Goal: Information Seeking & Learning: Learn about a topic

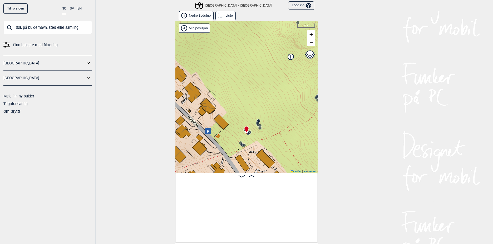
scroll to position [0, 312]
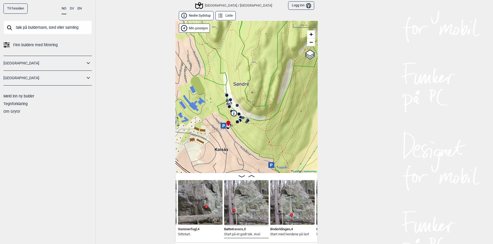
drag, startPoint x: 251, startPoint y: 69, endPoint x: 246, endPoint y: 93, distance: 24.5
click at [246, 93] on div "[GEOGRAPHIC_DATA]/[GEOGRAPHIC_DATA]" at bounding box center [247, 97] width 142 height 152
click at [198, 15] on button "Nedre Sydstup" at bounding box center [196, 15] width 35 height 9
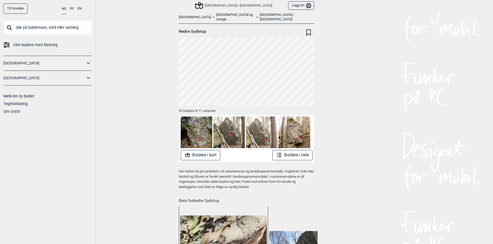
click at [260, 15] on link "[GEOGRAPHIC_DATA] / [GEOGRAPHIC_DATA]" at bounding box center [287, 17] width 54 height 9
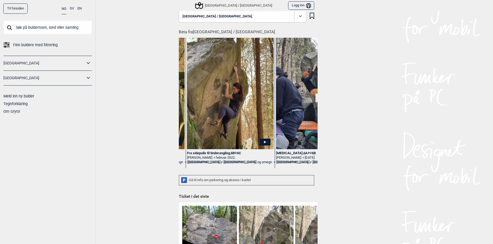
scroll to position [0, 599]
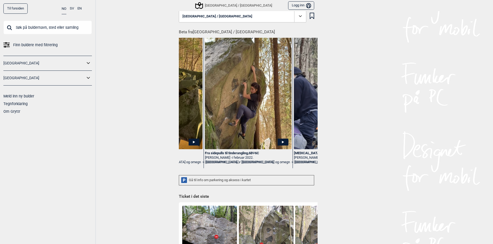
click at [278, 138] on icon at bounding box center [283, 141] width 11 height 7
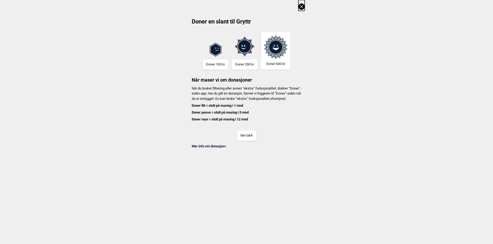
click at [248, 138] on button "Nei takk" at bounding box center [246, 135] width 19 height 10
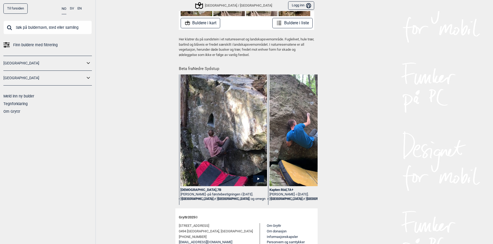
scroll to position [0, 1420]
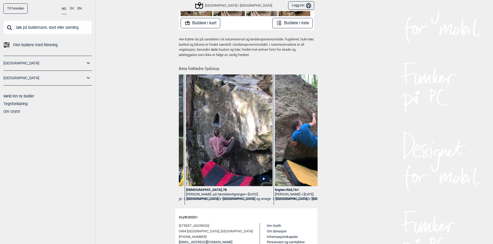
click at [263, 175] on icon at bounding box center [264, 178] width 11 height 7
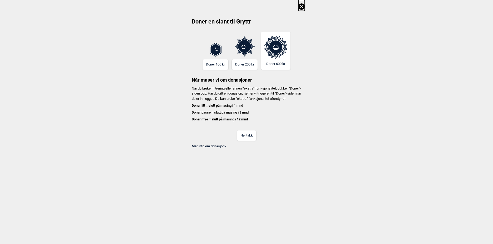
click at [248, 139] on button "Nei takk" at bounding box center [246, 135] width 19 height 10
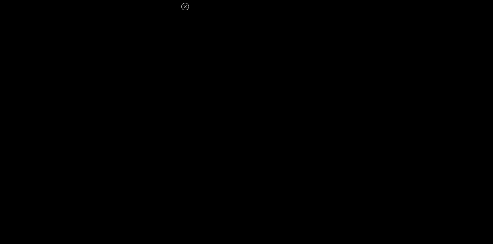
click at [185, 7] on icon at bounding box center [185, 6] width 6 height 6
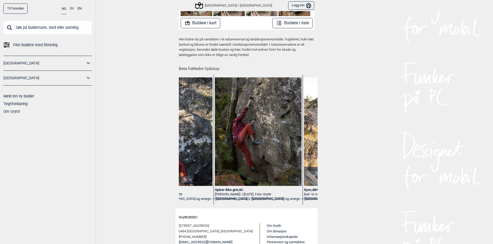
scroll to position [0, 1942]
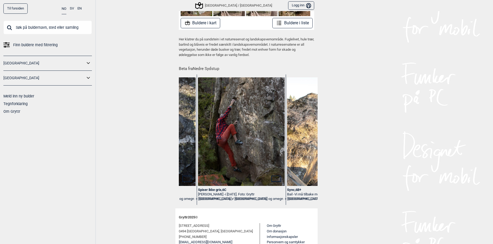
click at [274, 175] on icon at bounding box center [276, 178] width 10 height 6
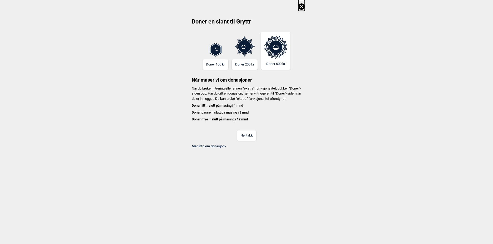
click at [249, 140] on button "Nei takk" at bounding box center [246, 135] width 19 height 10
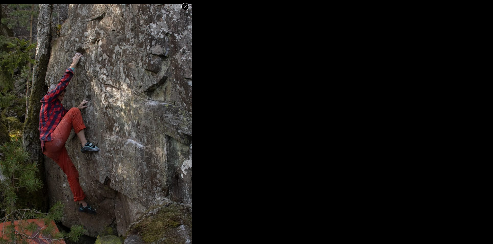
click at [185, 7] on icon at bounding box center [185, 6] width 3 height 3
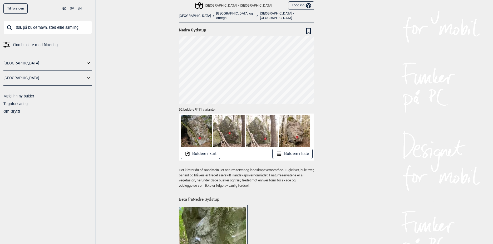
scroll to position [0, 0]
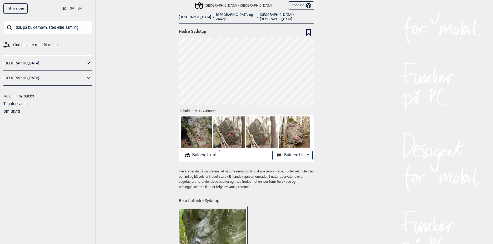
click at [260, 15] on link "[GEOGRAPHIC_DATA] / [GEOGRAPHIC_DATA]" at bounding box center [287, 17] width 54 height 9
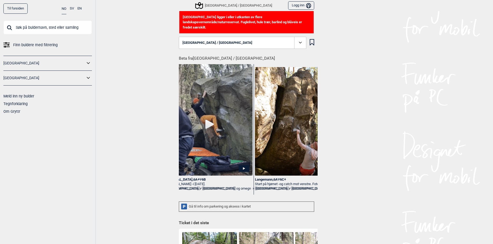
scroll to position [0, 749]
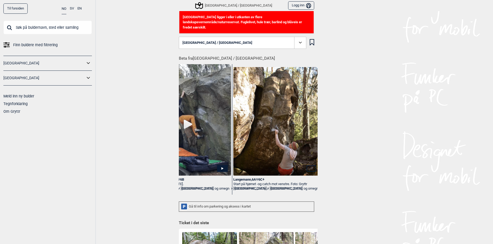
click at [298, 40] on icon at bounding box center [301, 43] width 6 height 6
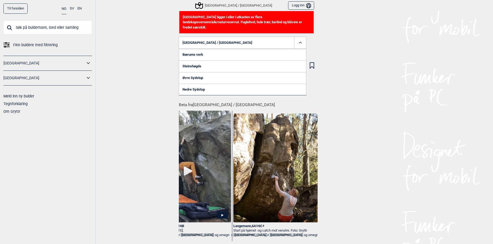
click at [192, 72] on link "Øvre Sydstup" at bounding box center [243, 78] width 128 height 12
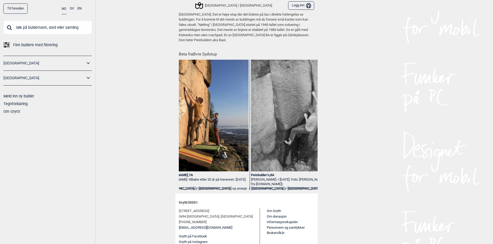
scroll to position [0, 170]
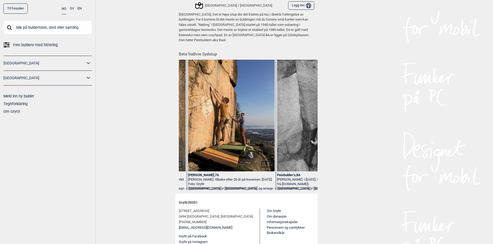
click at [264, 161] on icon at bounding box center [266, 164] width 10 height 6
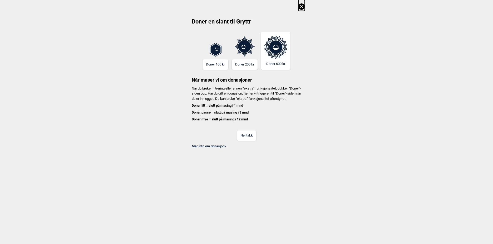
click at [248, 140] on button "Nei takk" at bounding box center [246, 135] width 19 height 10
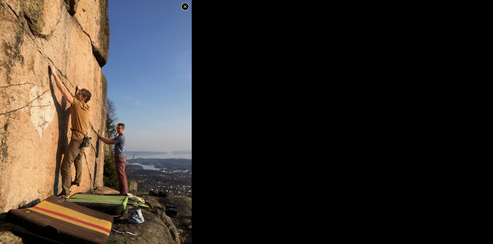
click at [186, 8] on icon at bounding box center [185, 6] width 6 height 6
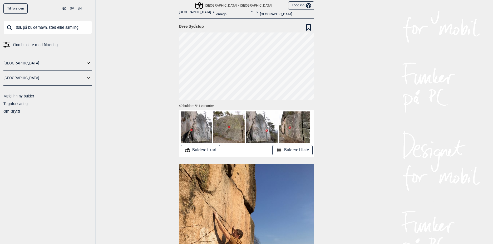
scroll to position [0, 0]
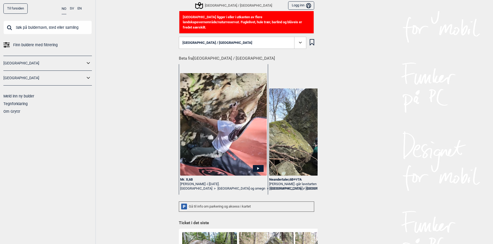
click at [232, 43] on button "[GEOGRAPHIC_DATA] / [GEOGRAPHIC_DATA]" at bounding box center [243, 43] width 128 height 12
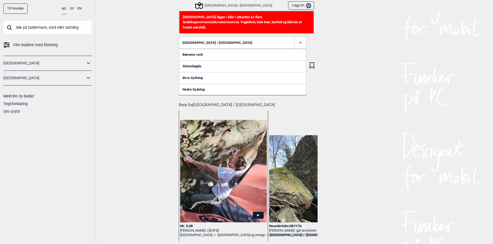
click at [194, 60] on link "Steinshøgda" at bounding box center [243, 66] width 128 height 12
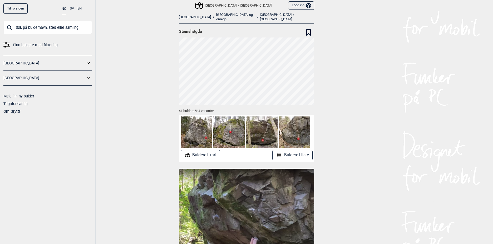
click at [205, 150] on button "Buldere i kart" at bounding box center [201, 155] width 40 height 10
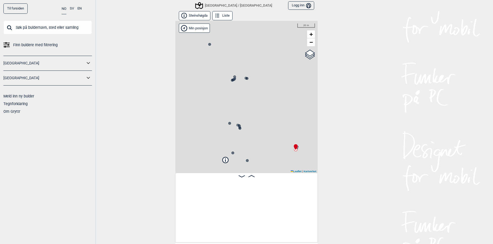
scroll to position [0, 41]
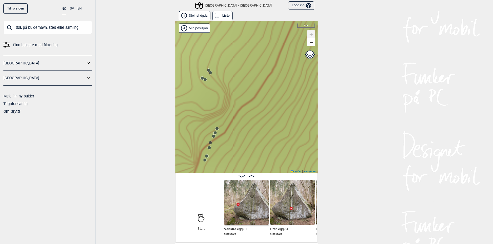
click at [206, 159] on div "[GEOGRAPHIC_DATA]/[GEOGRAPHIC_DATA] Min posisjon 5 m + − Kartverket OpenStreetM…" at bounding box center [247, 97] width 142 height 152
click at [206, 158] on icon at bounding box center [207, 156] width 4 height 4
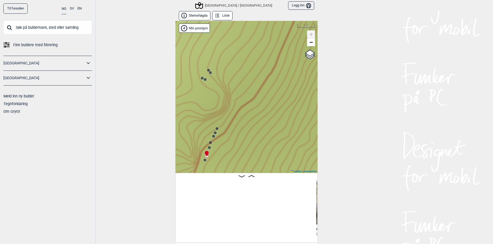
scroll to position [0, 226]
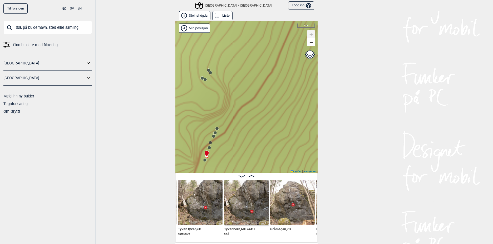
click at [208, 146] on icon at bounding box center [209, 147] width 4 height 4
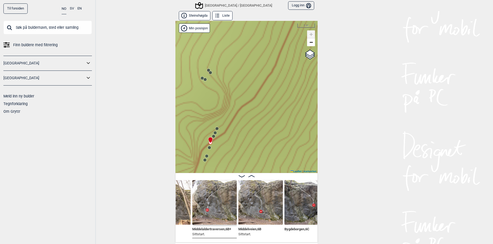
scroll to position [0, 358]
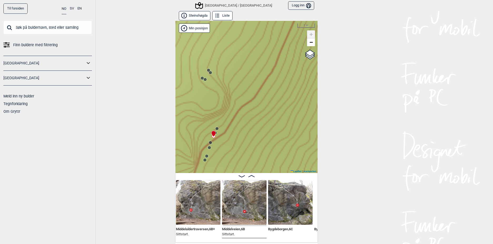
scroll to position [0, 375]
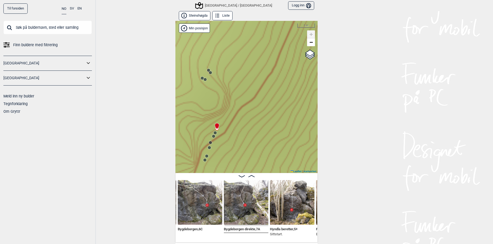
scroll to position [0, 465]
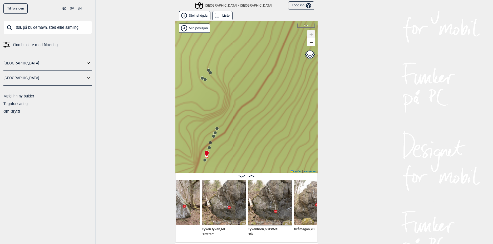
scroll to position [0, 194]
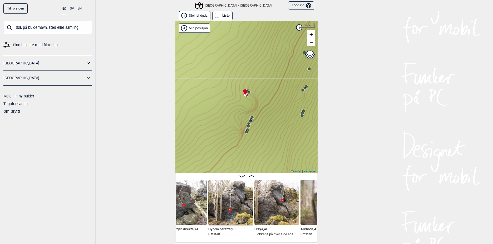
scroll to position [0, 527]
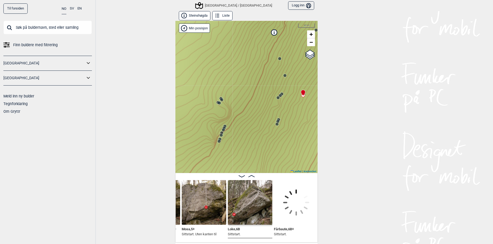
scroll to position [0, 981]
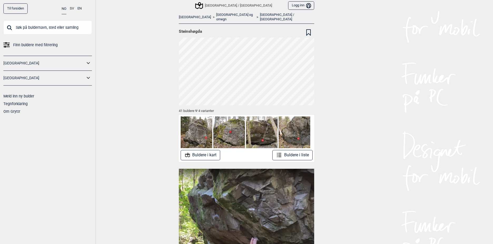
drag, startPoint x: 169, startPoint y: 130, endPoint x: 171, endPoint y: 123, distance: 7.1
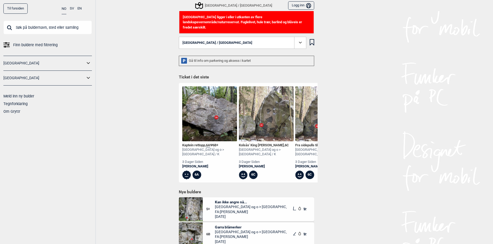
click at [285, 37] on button "[GEOGRAPHIC_DATA] / [GEOGRAPHIC_DATA]" at bounding box center [243, 43] width 128 height 12
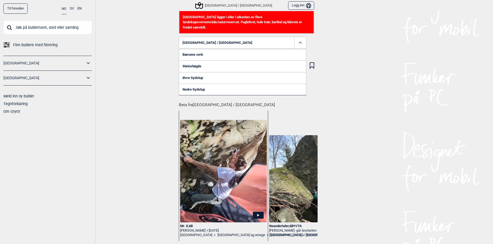
click at [202, 49] on link "Bærums verk" at bounding box center [243, 55] width 128 height 12
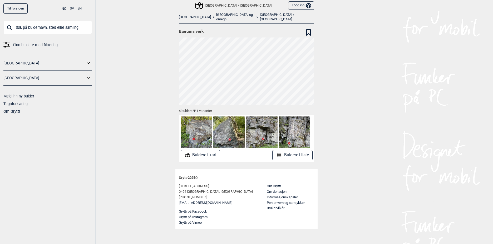
click at [216, 14] on link "[GEOGRAPHIC_DATA] og omegn" at bounding box center [235, 17] width 38 height 9
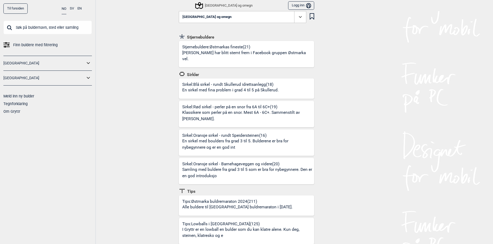
click at [262, 20] on button "[GEOGRAPHIC_DATA] og omegn" at bounding box center [243, 17] width 128 height 12
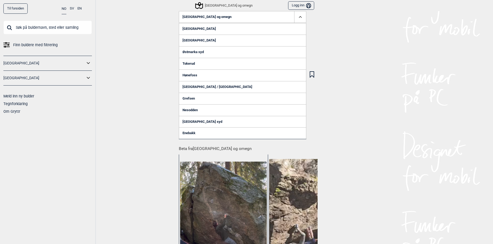
click at [189, 97] on link "Grefsen" at bounding box center [243, 99] width 128 height 12
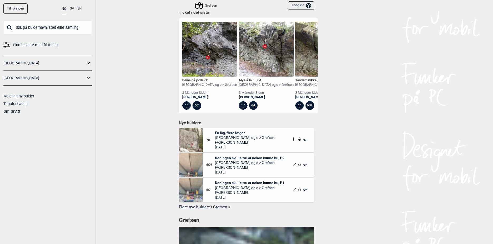
scroll to position [264, 0]
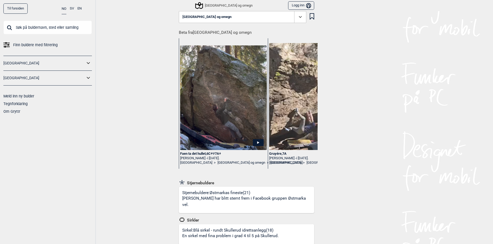
click at [233, 16] on button "[GEOGRAPHIC_DATA] og omegn" at bounding box center [243, 17] width 128 height 12
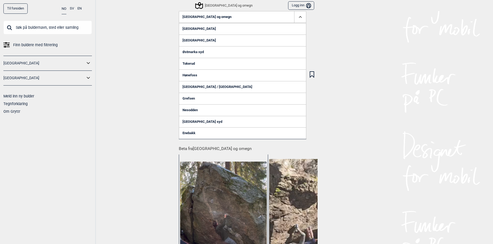
click at [187, 132] on link "Enebakk" at bounding box center [243, 133] width 128 height 12
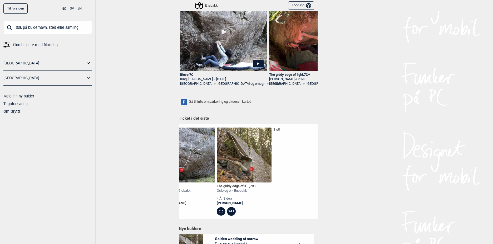
scroll to position [79, 0]
click at [197, 101] on div "Gå til info om parkering og aksess i kartet" at bounding box center [246, 101] width 135 height 10
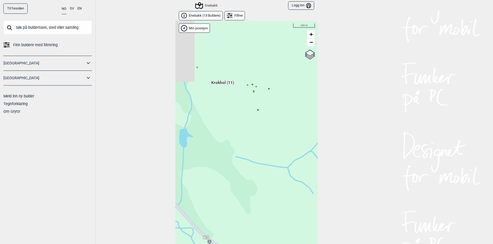
scroll to position [8, 0]
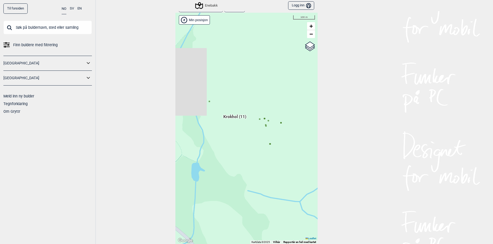
drag, startPoint x: 239, startPoint y: 110, endPoint x: 238, endPoint y: 147, distance: 36.6
click at [238, 147] on div "Hallingdal Gol Ål Stange Kolomoen [GEOGRAPHIC_DATA] [GEOGRAPHIC_DATA][PERSON_NA…" at bounding box center [247, 128] width 142 height 231
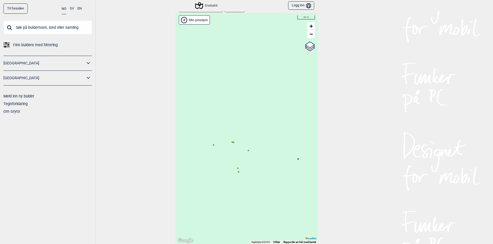
click at [230, 143] on div "Hallingdal Gol Ål Stange Kolomoen [GEOGRAPHIC_DATA] [GEOGRAPHIC_DATA][PERSON_NA…" at bounding box center [247, 128] width 142 height 231
click at [232, 142] on circle at bounding box center [233, 142] width 2 height 2
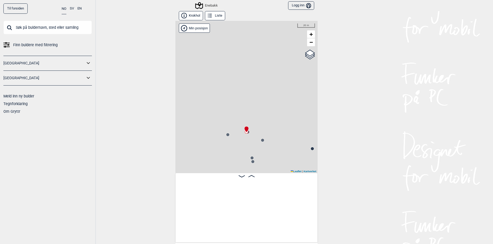
scroll to position [0, 134]
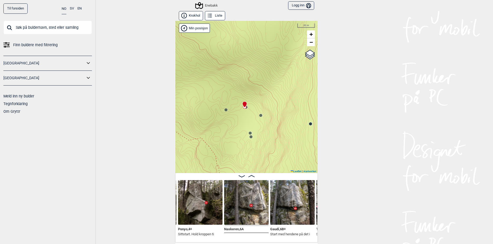
drag, startPoint x: 245, startPoint y: 150, endPoint x: 243, endPoint y: 125, distance: 25.1
click at [243, 125] on div "Enebakk Min posisjon 20 m + − Kartverket OpenStreetMap Google satellite Leaflet…" at bounding box center [247, 97] width 142 height 152
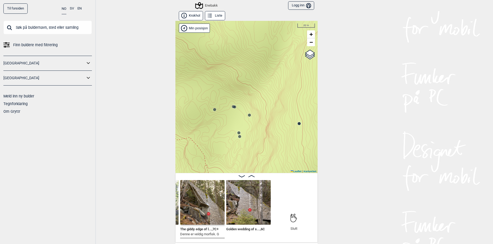
scroll to position [0, 502]
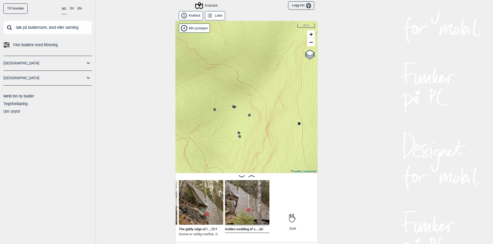
click at [253, 206] on img at bounding box center [247, 202] width 45 height 45
